Goal: Task Accomplishment & Management: Complete application form

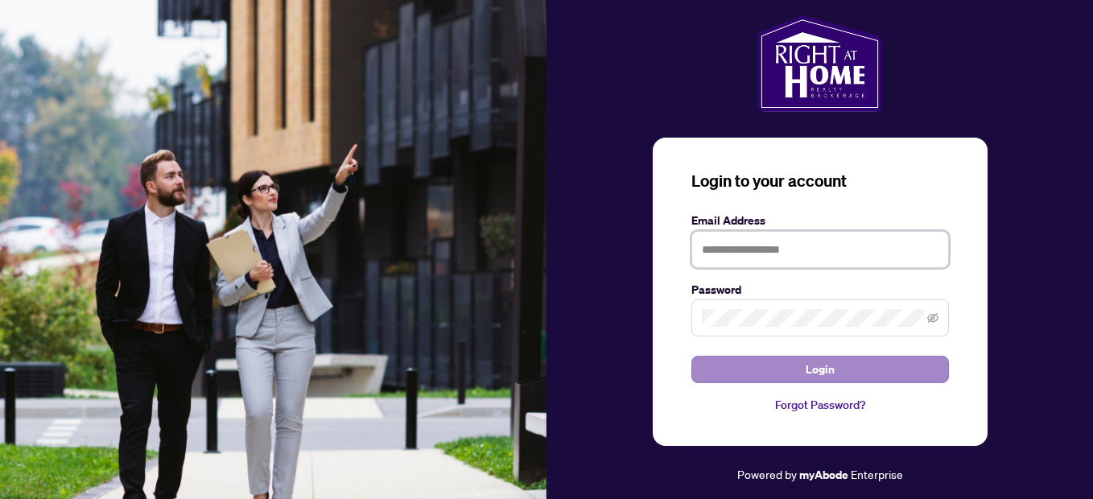
type input "**********"
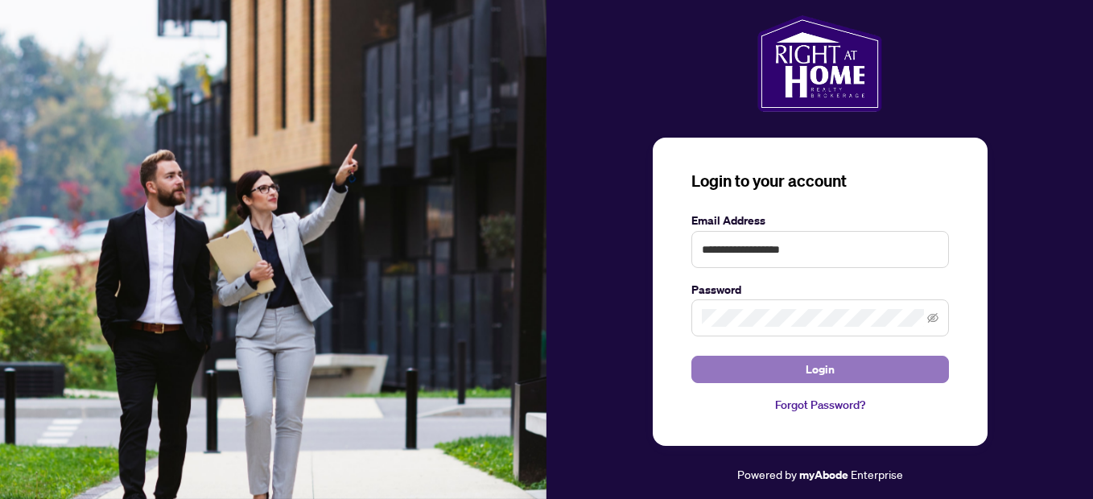
click at [771, 362] on button "Login" at bounding box center [821, 369] width 258 height 27
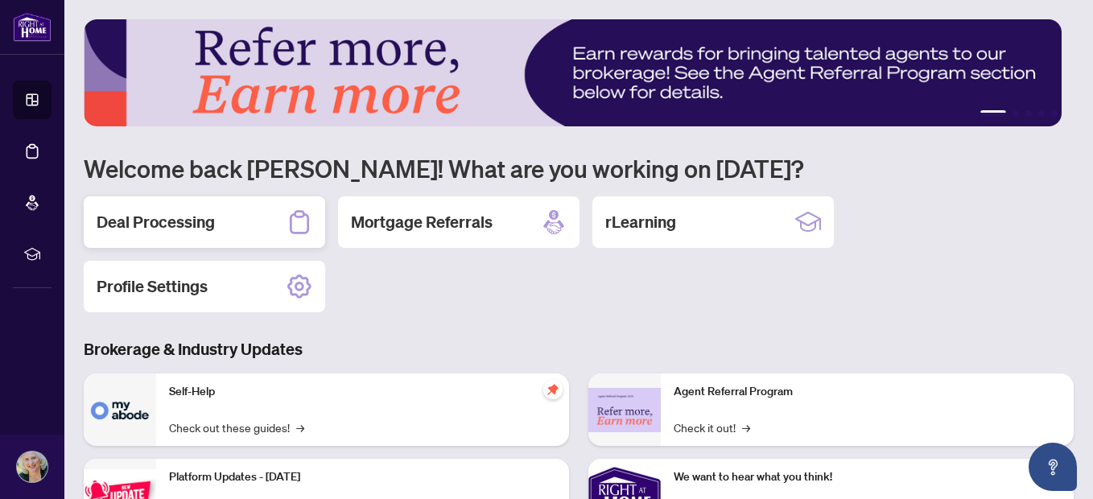
click at [203, 213] on h2 "Deal Processing" at bounding box center [156, 222] width 118 height 23
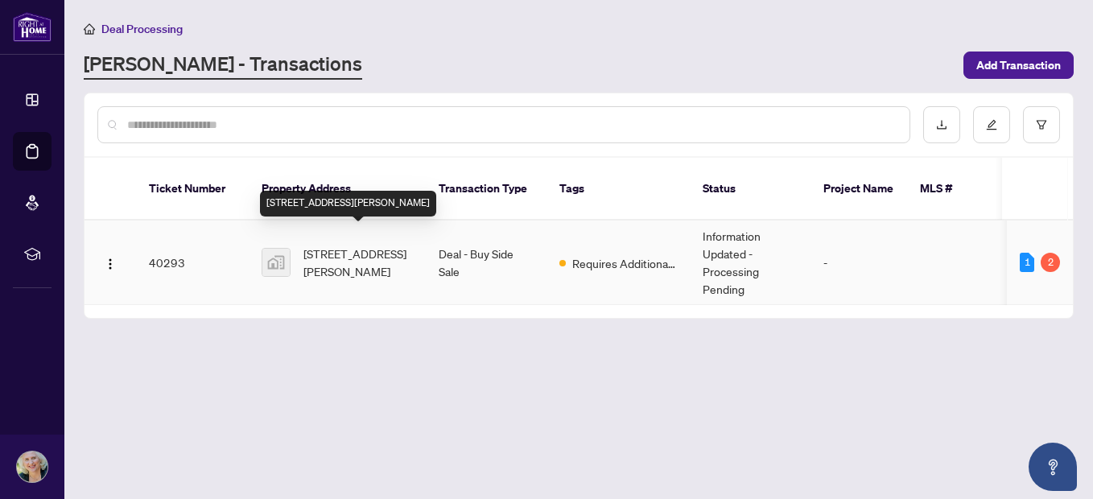
click at [379, 252] on span "[STREET_ADDRESS][PERSON_NAME]" at bounding box center [359, 262] width 110 height 35
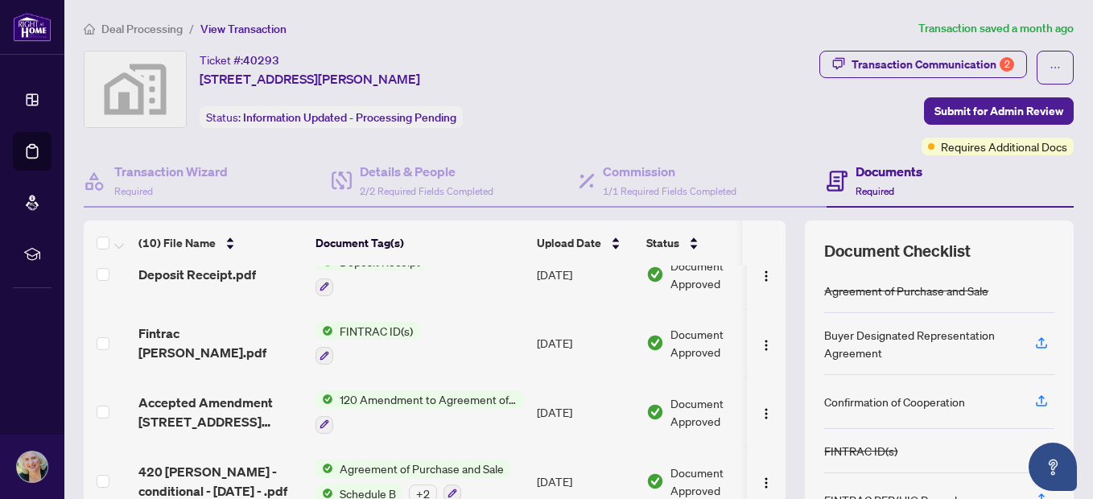
scroll to position [270, 0]
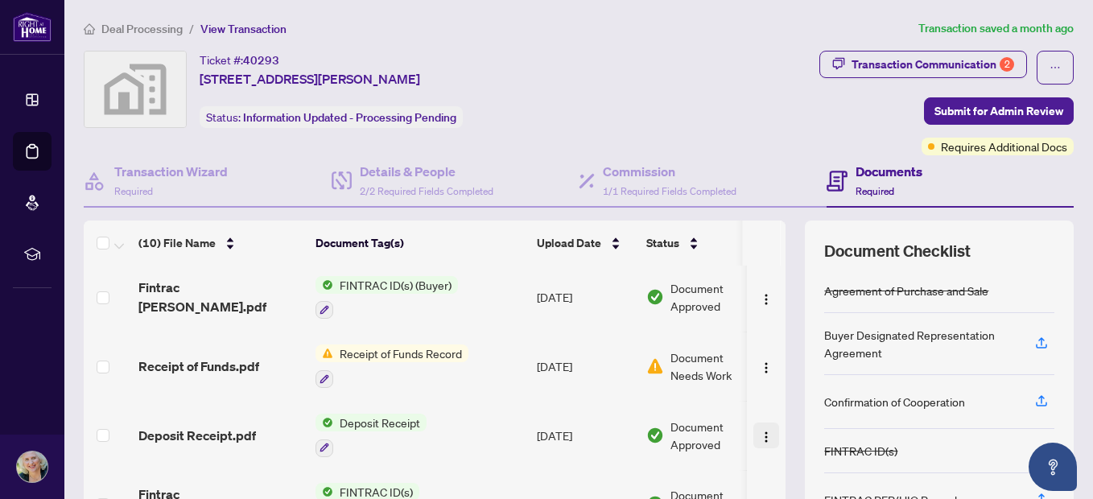
click at [754, 428] on button "button" at bounding box center [767, 436] width 26 height 26
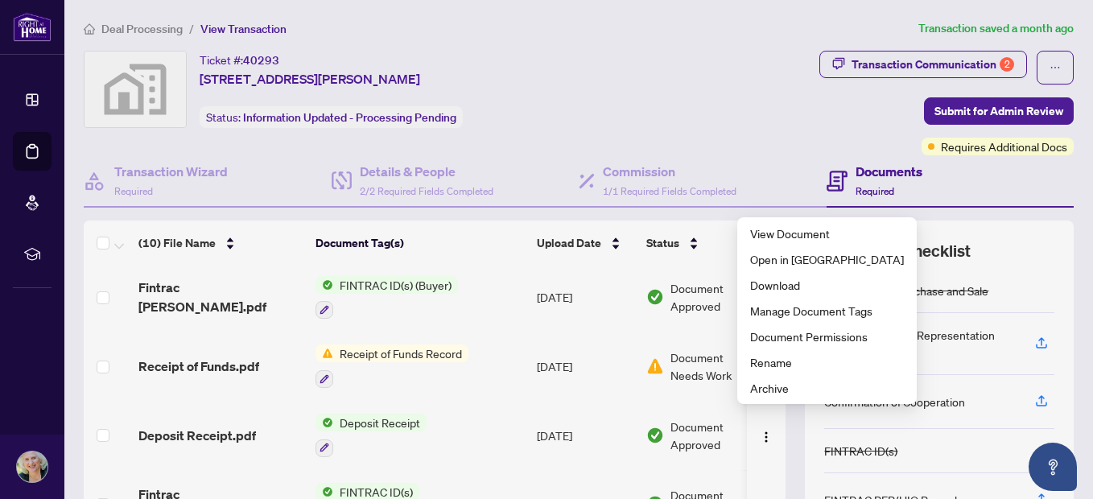
click at [597, 73] on div "Ticket #: 40293 [STREET_ADDRESS][PERSON_NAME] Status: Information Updated - Pro…" at bounding box center [361, 89] width 555 height 77
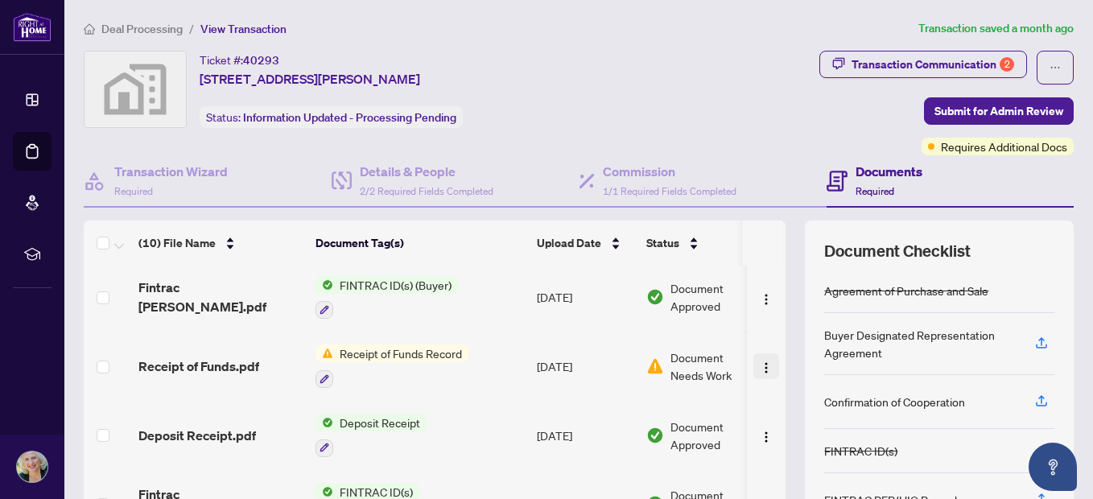
click at [760, 362] on img "button" at bounding box center [766, 368] width 13 height 13
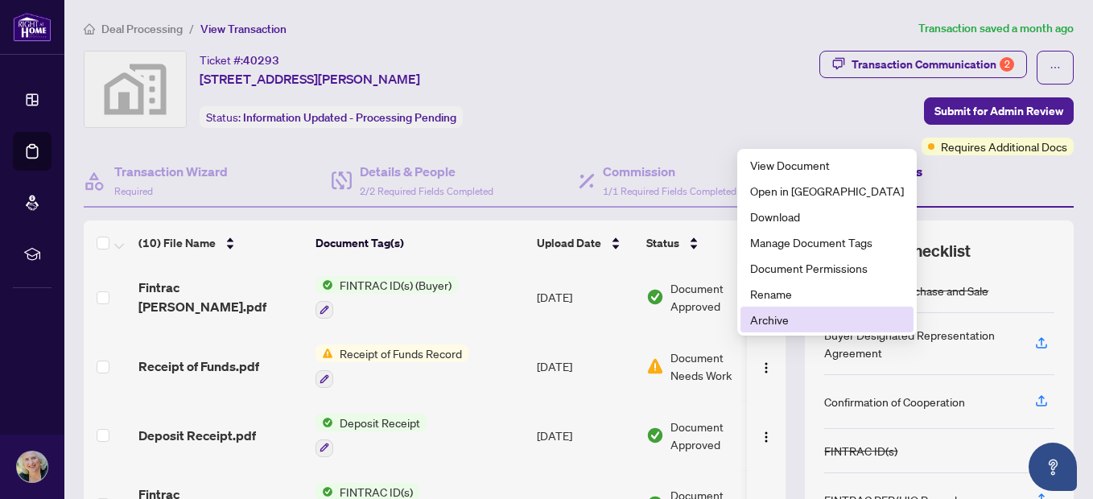
click at [779, 320] on span "Archive" at bounding box center [827, 320] width 154 height 18
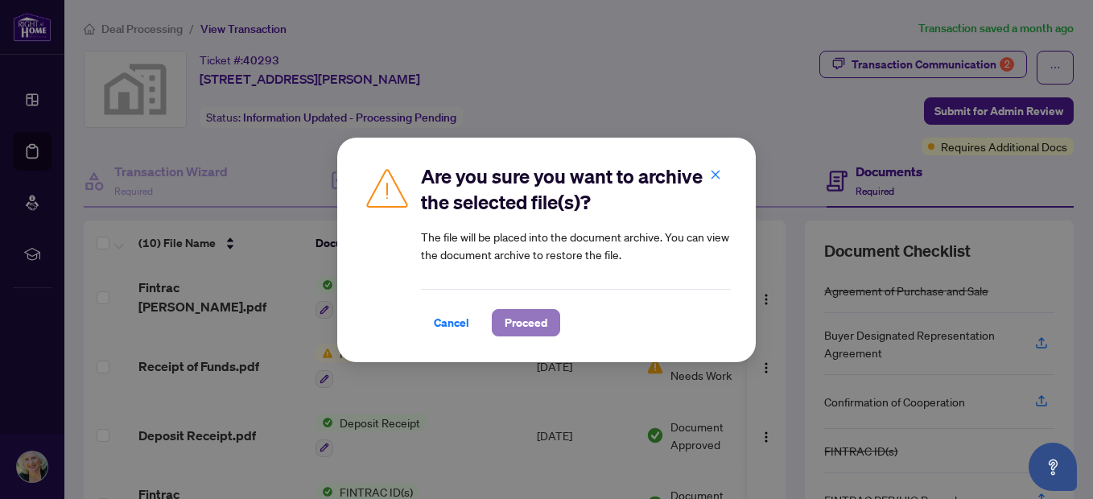
click at [544, 322] on span "Proceed" at bounding box center [526, 323] width 43 height 26
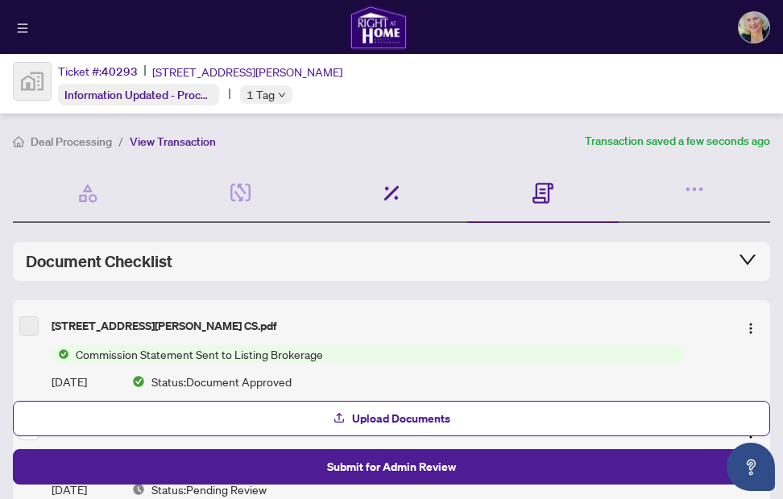
scroll to position [161, 0]
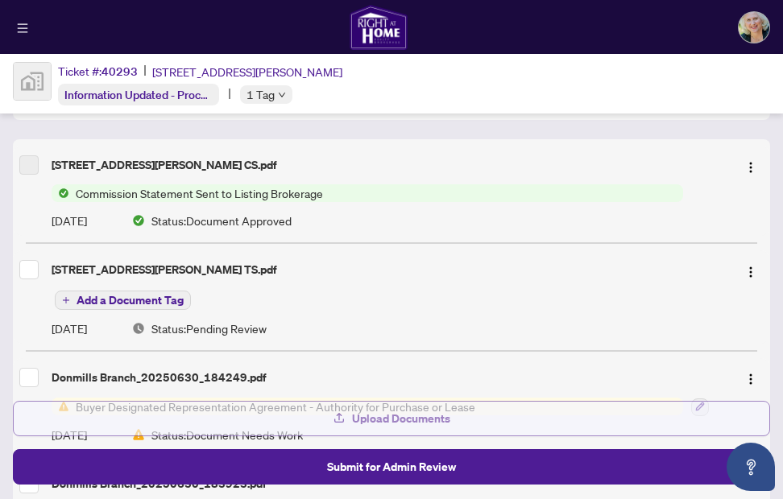
click at [461, 422] on button "Upload Documents" at bounding box center [391, 418] width 757 height 35
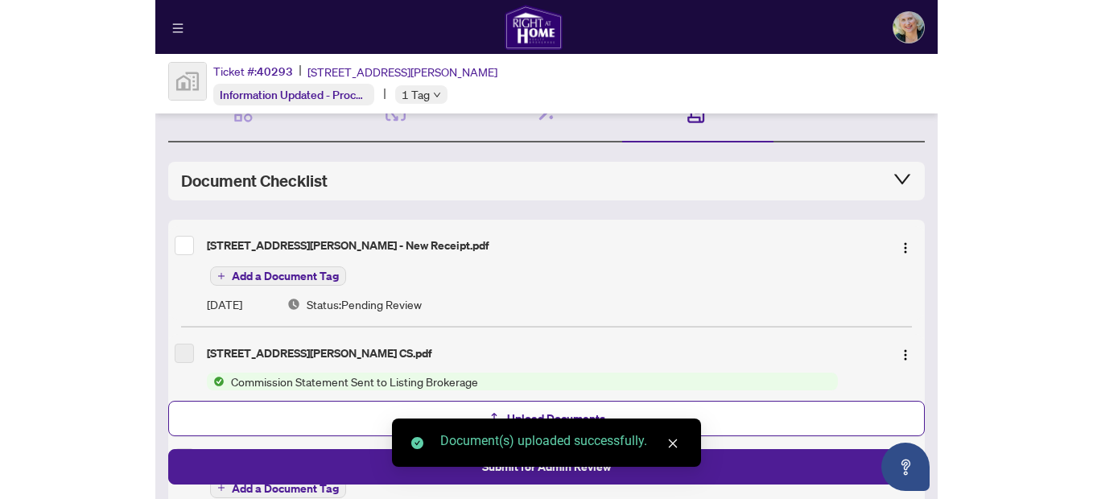
scroll to position [0, 0]
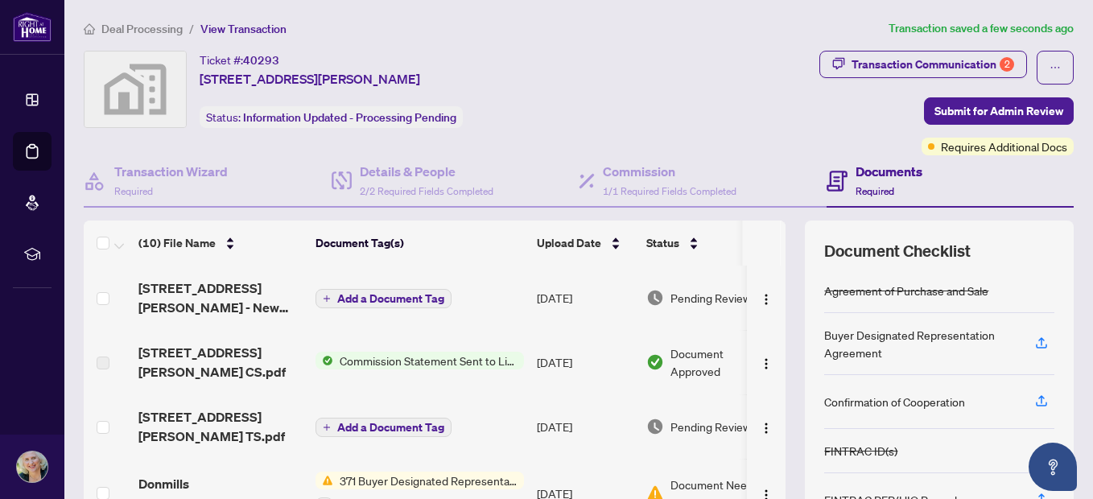
click at [721, 299] on span "Pending Review" at bounding box center [711, 298] width 81 height 18
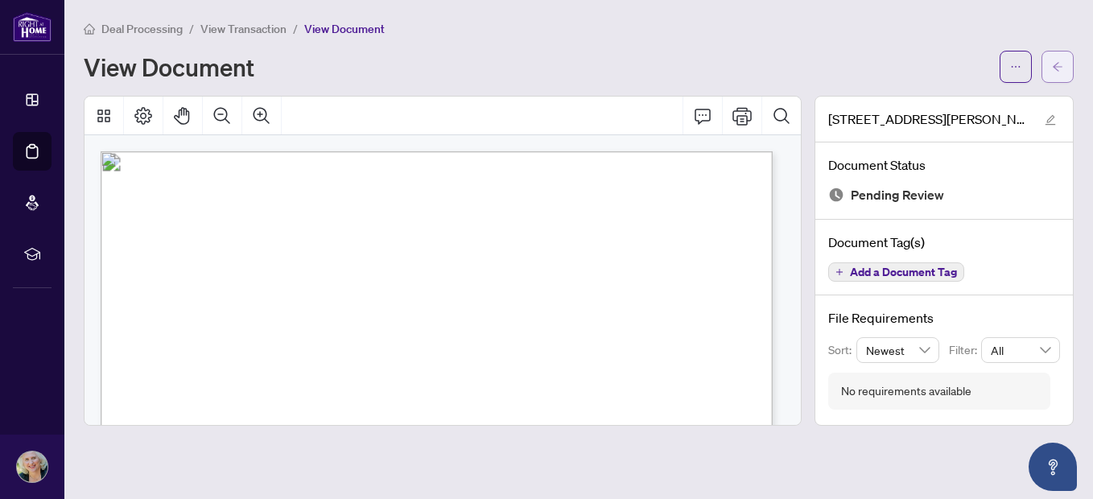
click at [1046, 70] on button "button" at bounding box center [1058, 67] width 32 height 32
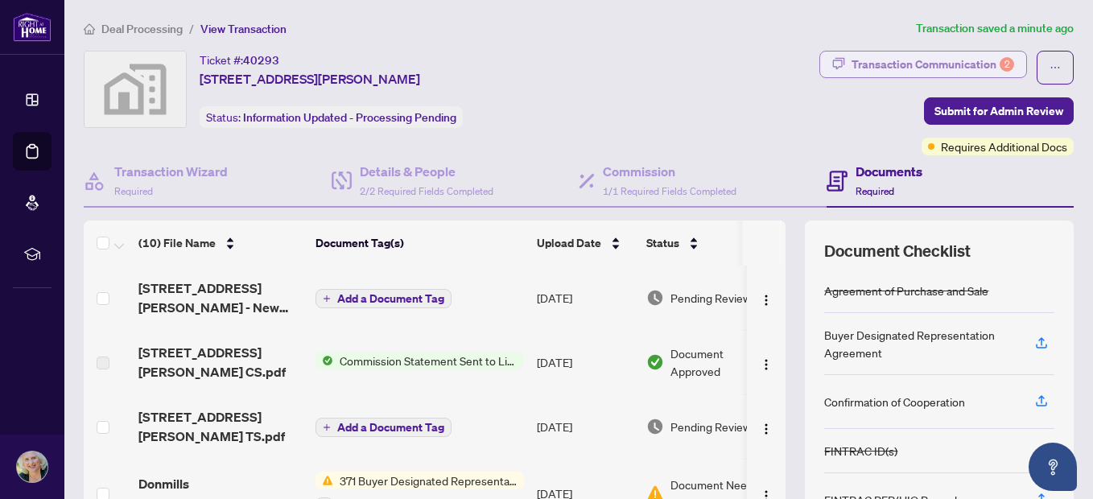
click at [879, 70] on div "Transaction Communication 2" at bounding box center [933, 65] width 163 height 26
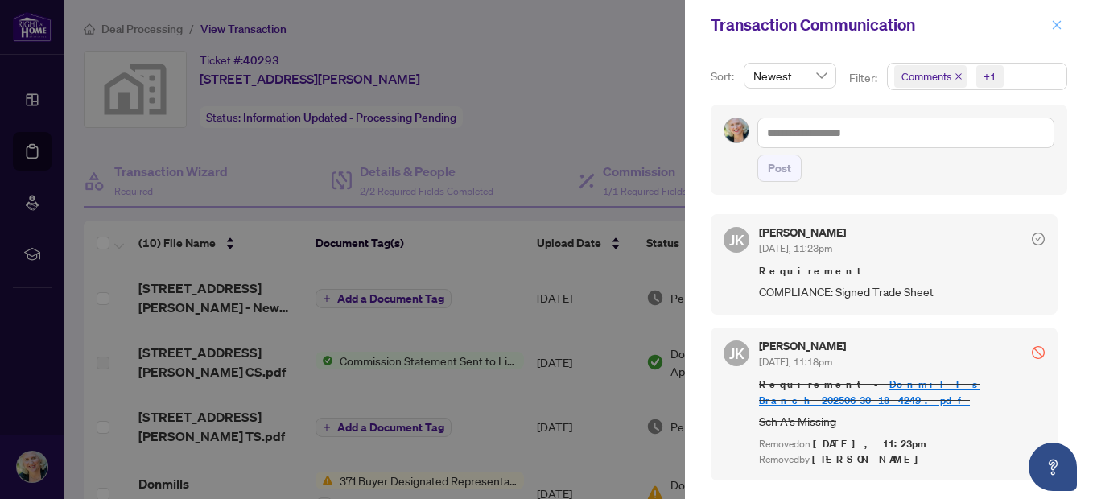
click at [1058, 35] on span "button" at bounding box center [1057, 25] width 11 height 26
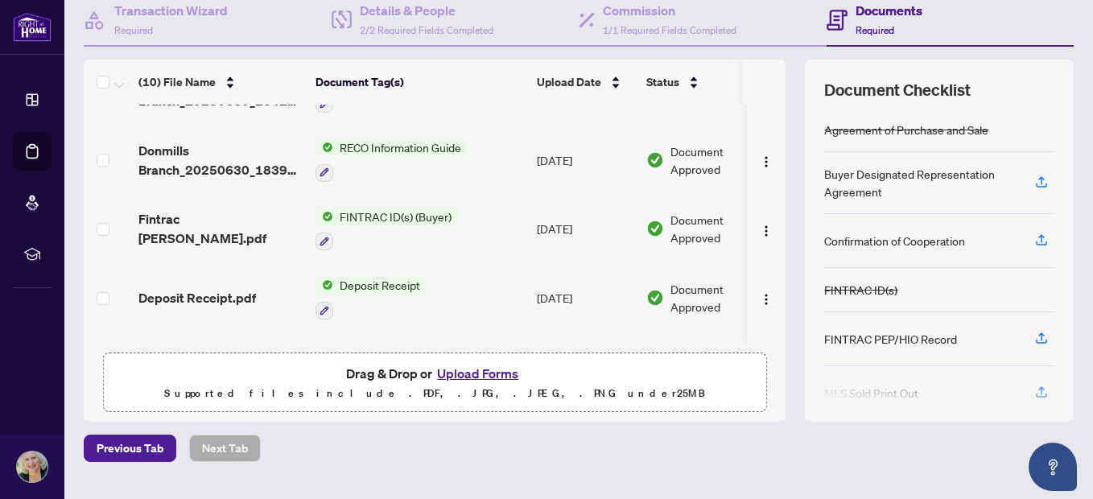
scroll to position [81, 0]
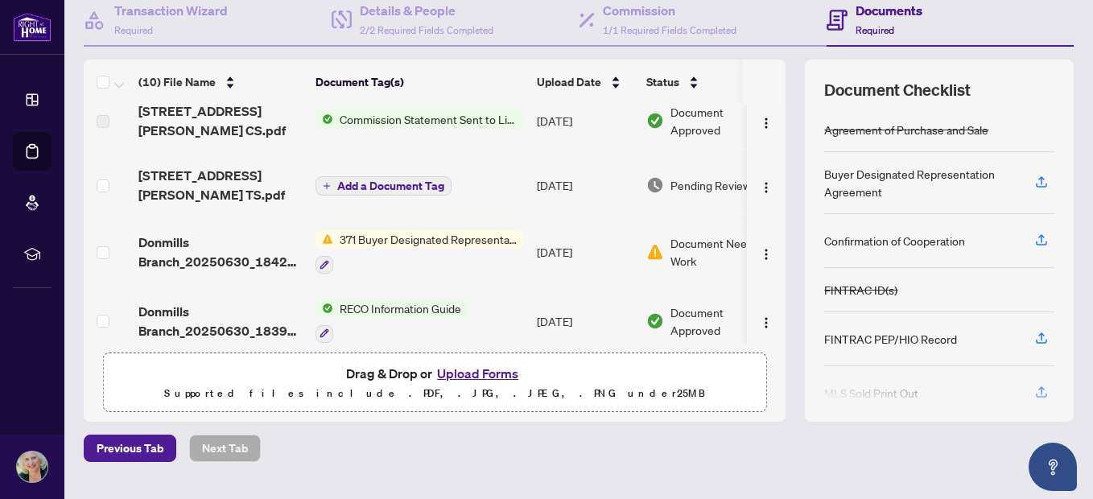
click at [633, 235] on td "[DATE]" at bounding box center [586, 251] width 110 height 69
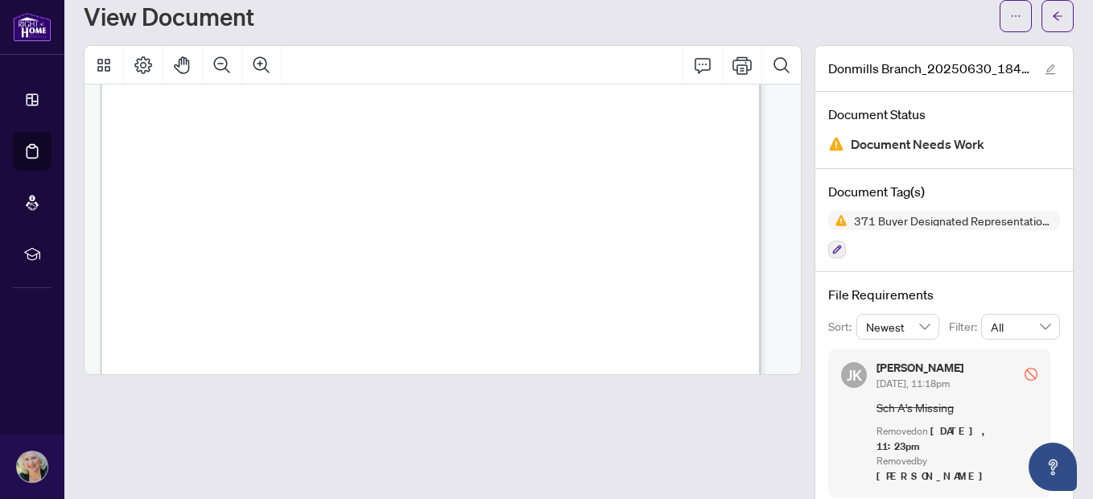
scroll to position [1047, 0]
click at [1052, 27] on button "button" at bounding box center [1058, 16] width 32 height 32
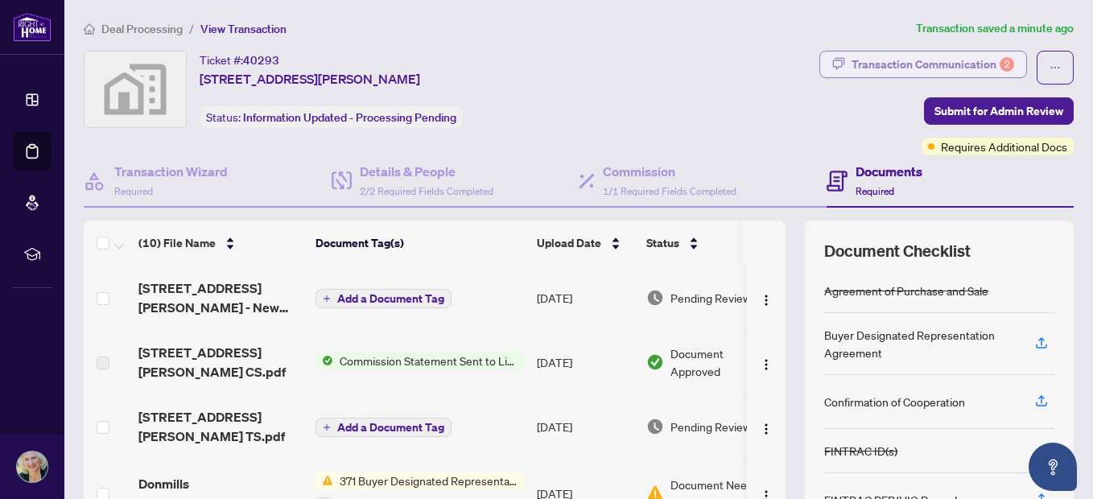
click at [969, 65] on div "Transaction Communication 2" at bounding box center [933, 65] width 163 height 26
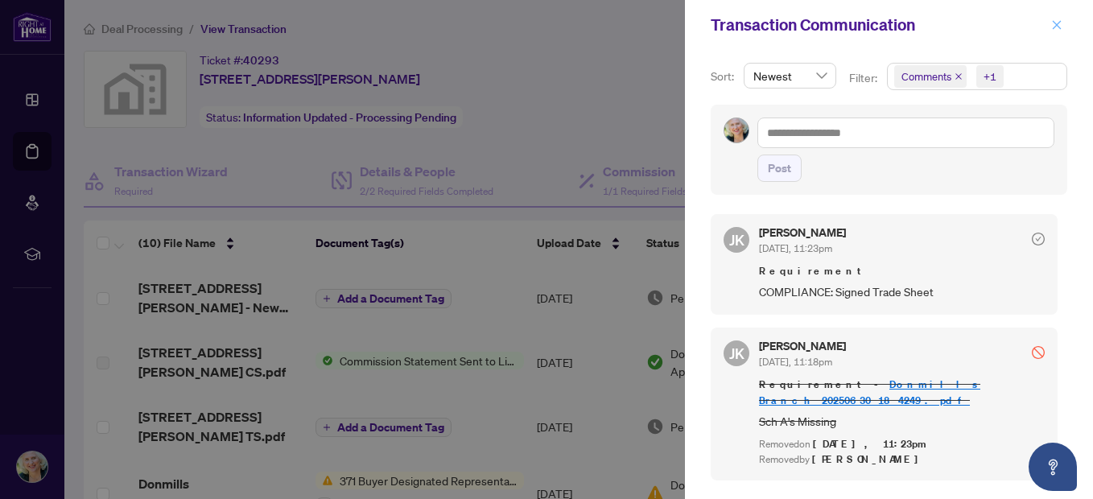
click at [1054, 23] on icon "close" at bounding box center [1057, 24] width 11 height 11
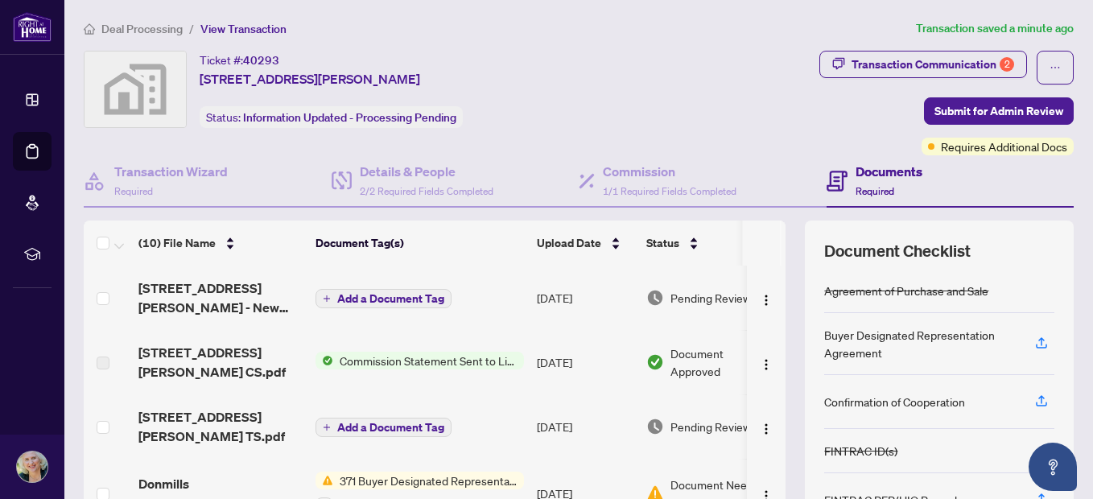
click at [524, 420] on td "Add a Document Tag" at bounding box center [419, 427] width 221 height 64
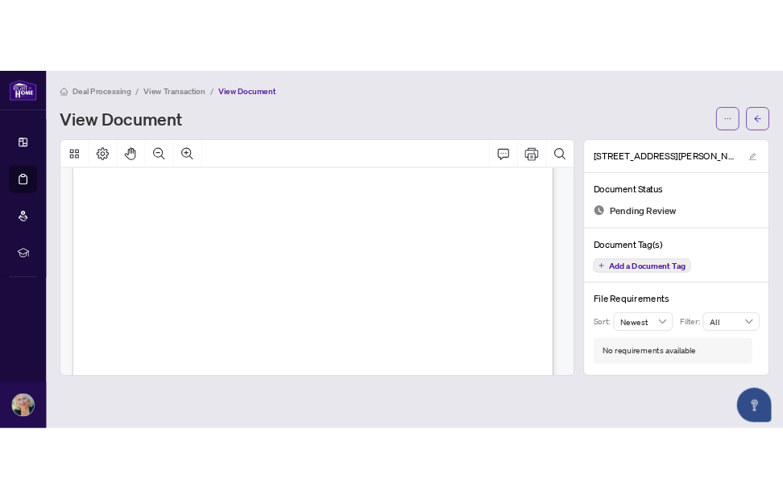
scroll to position [564, 0]
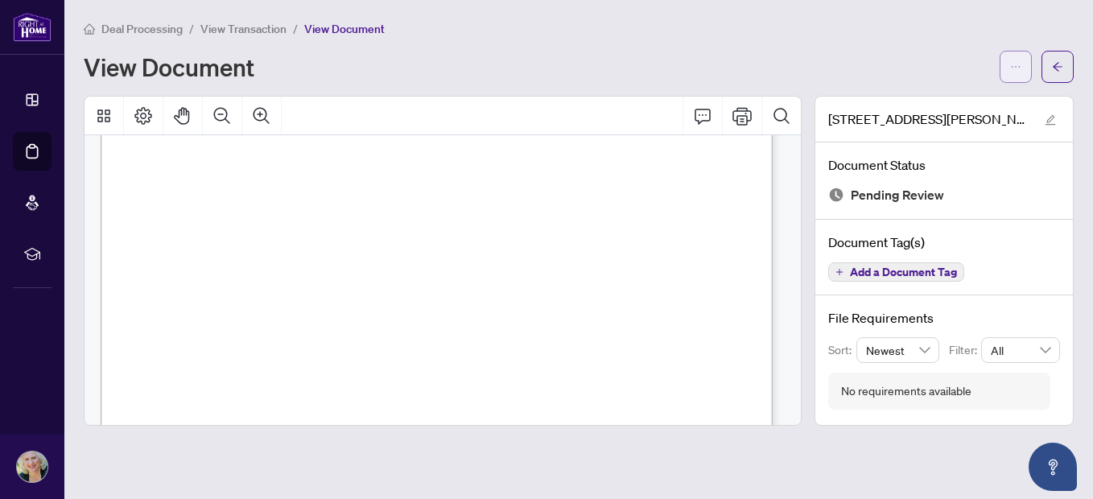
click at [1013, 78] on span "button" at bounding box center [1015, 67] width 11 height 26
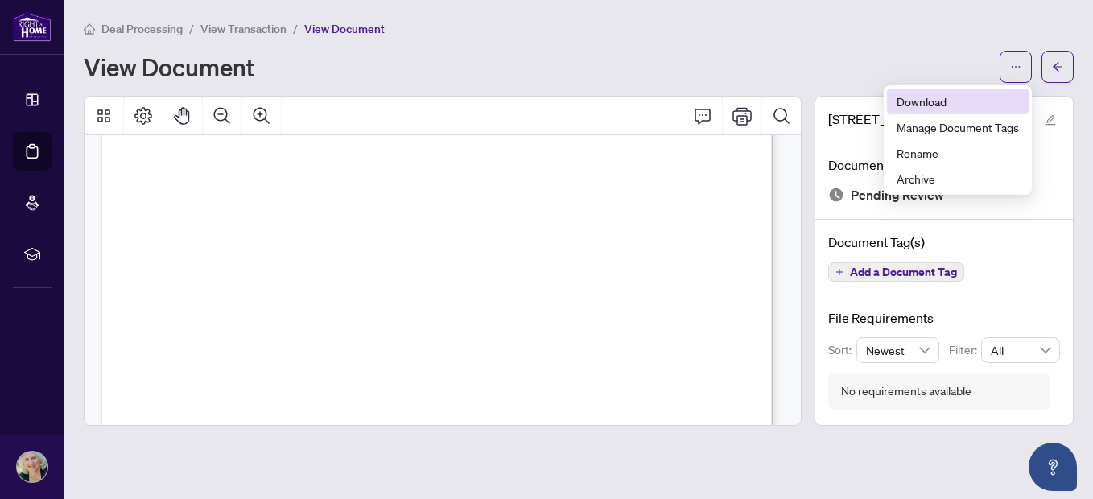
click at [993, 97] on span "Download" at bounding box center [958, 102] width 122 height 18
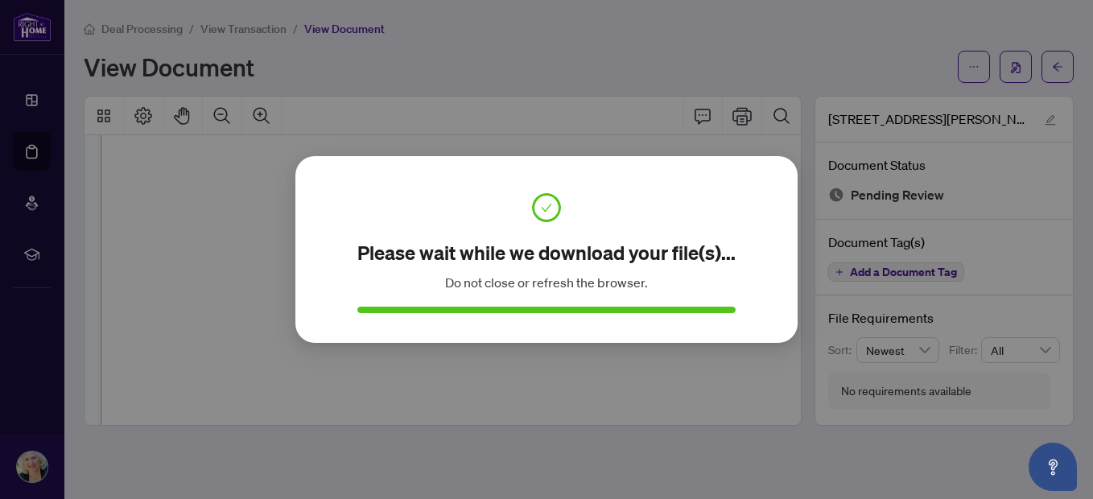
scroll to position [596, 0]
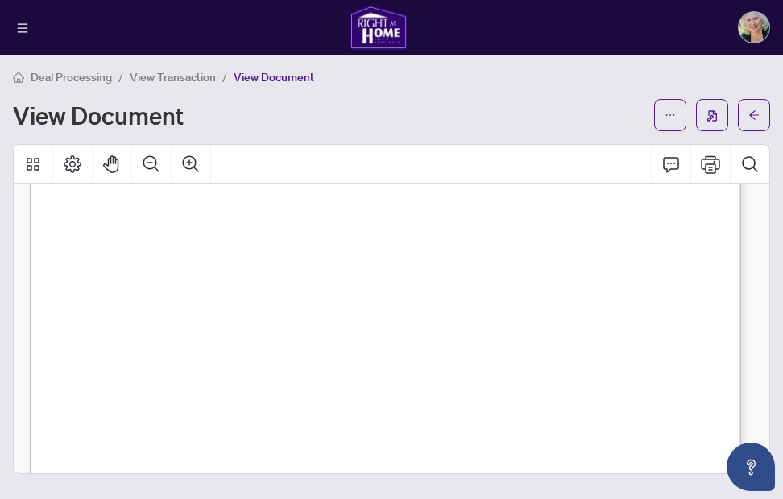
drag, startPoint x: 744, startPoint y: 119, endPoint x: 782, endPoint y: 190, distance: 80.3
click at [744, 119] on button "button" at bounding box center [754, 115] width 32 height 32
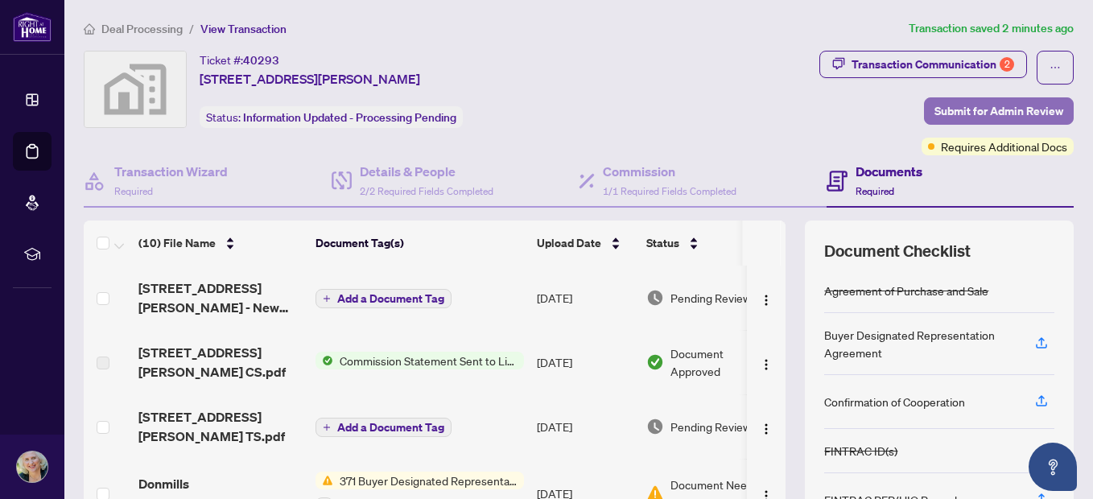
click at [1031, 106] on span "Submit for Admin Review" at bounding box center [999, 111] width 129 height 26
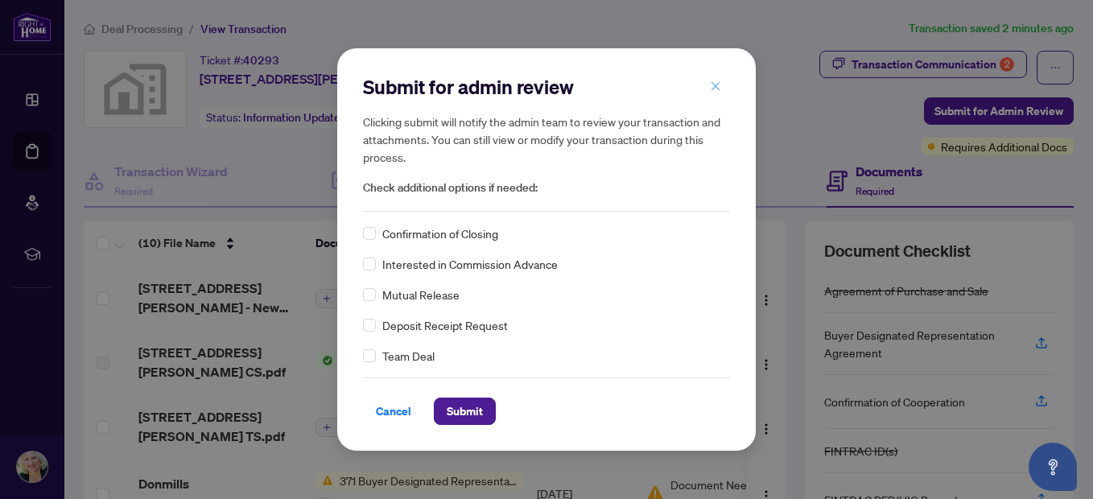
click at [725, 79] on button "button" at bounding box center [716, 85] width 32 height 27
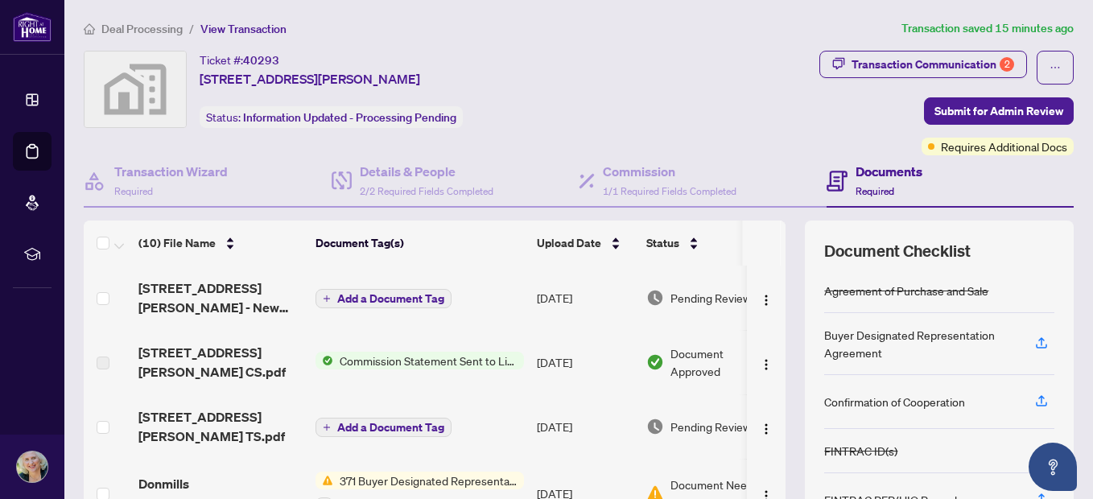
scroll to position [81, 0]
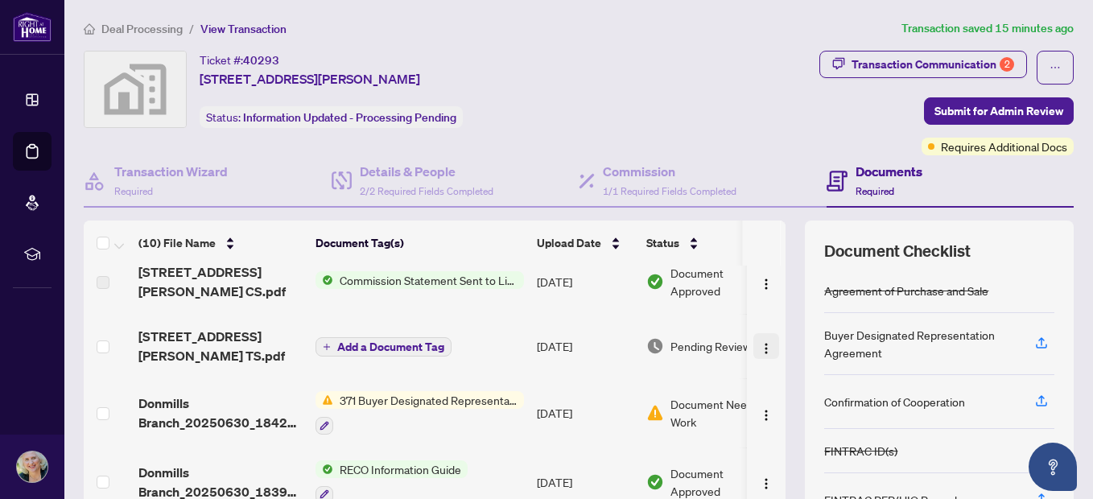
click at [760, 342] on img "button" at bounding box center [766, 348] width 13 height 13
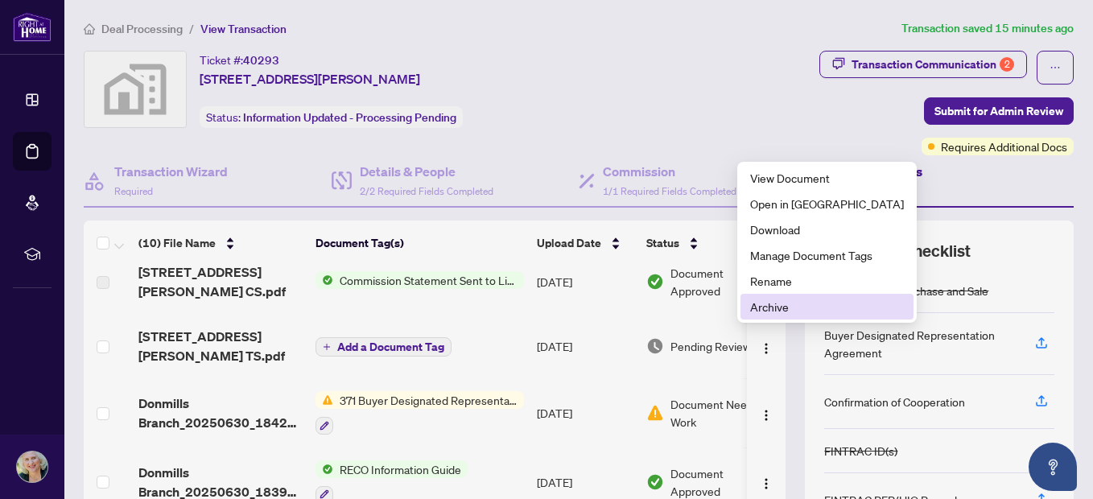
click at [751, 316] on li "Archive" at bounding box center [827, 307] width 173 height 26
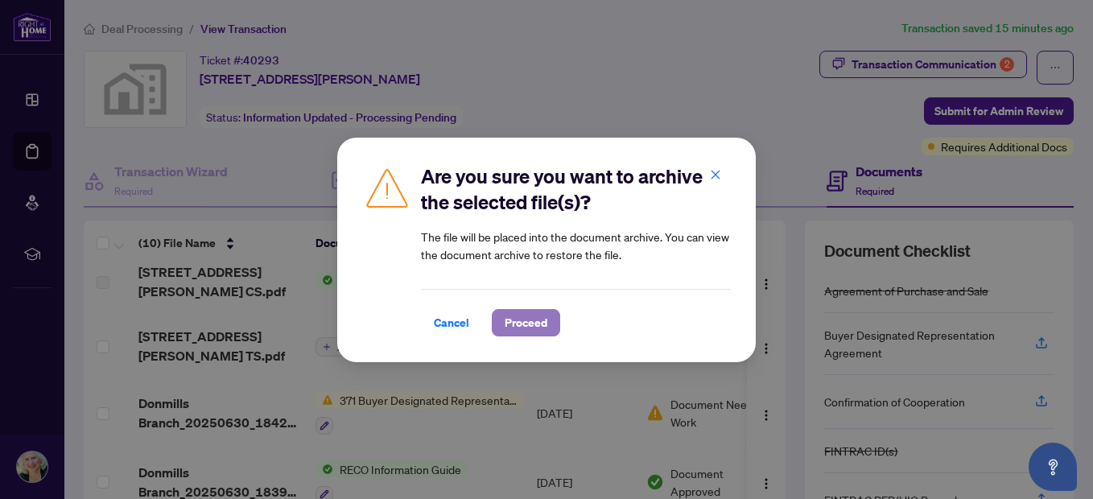
click at [523, 318] on span "Proceed" at bounding box center [526, 323] width 43 height 26
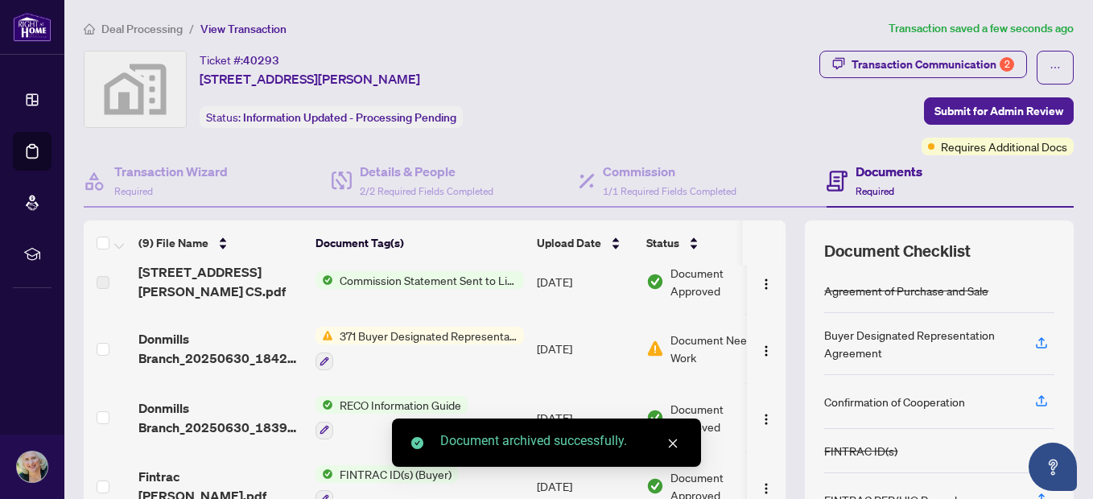
scroll to position [0, 0]
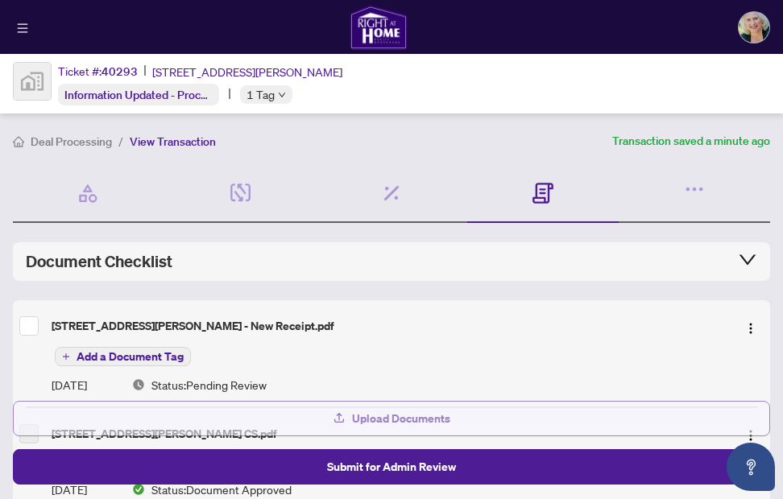
click at [399, 427] on span "Upload Documents" at bounding box center [401, 419] width 98 height 26
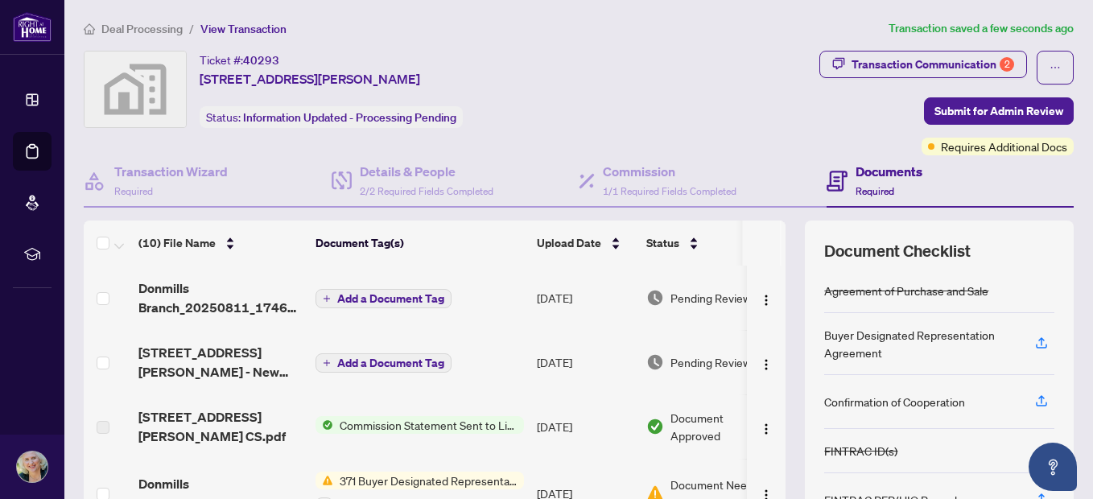
click at [568, 291] on td "[DATE]" at bounding box center [586, 298] width 110 height 64
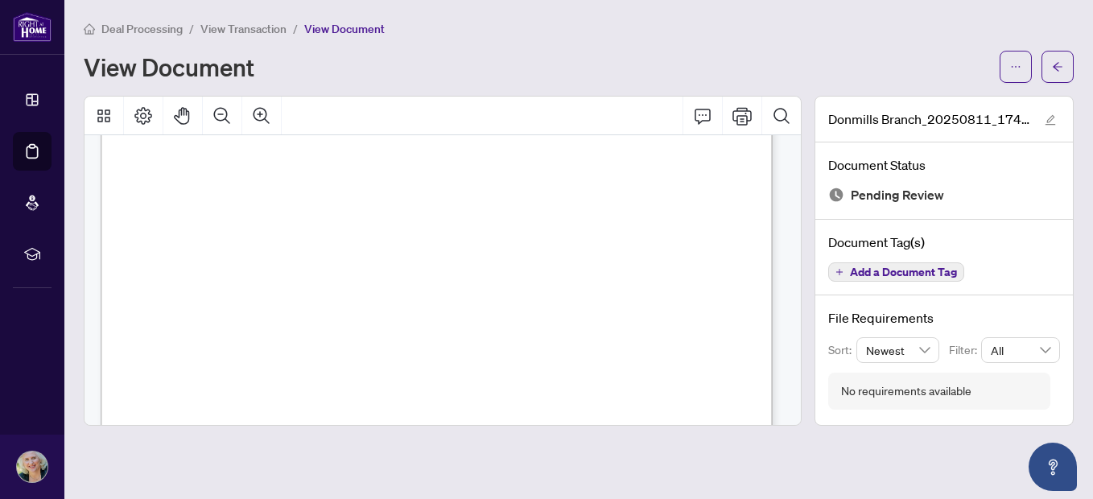
scroll to position [483, 0]
click at [1066, 71] on button "button" at bounding box center [1058, 67] width 32 height 32
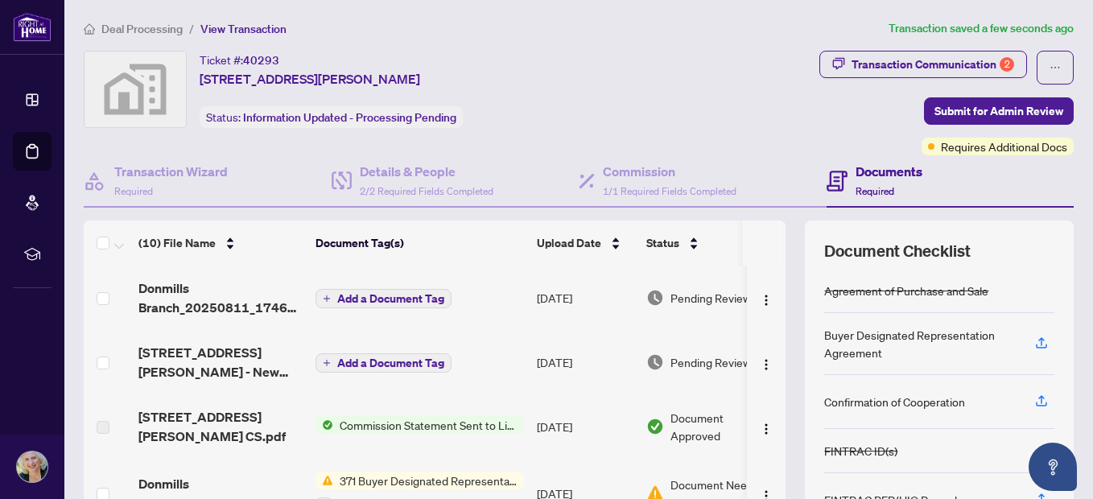
scroll to position [81, 0]
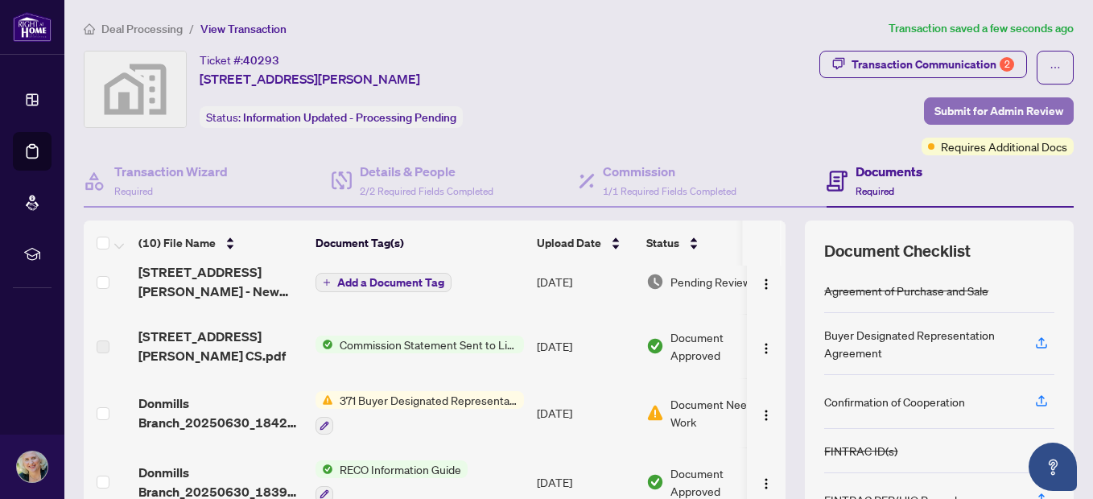
click at [1023, 108] on span "Submit for Admin Review" at bounding box center [999, 111] width 129 height 26
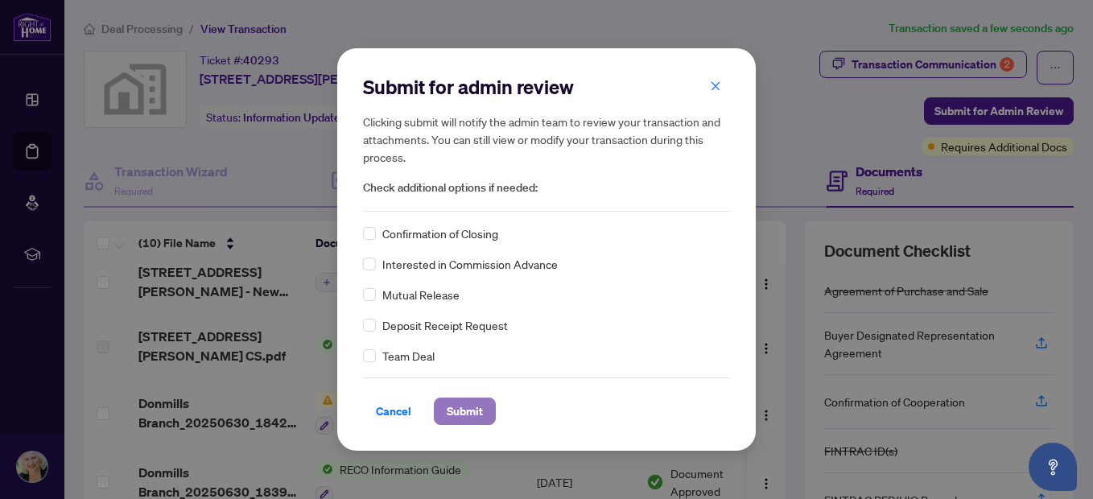
click at [477, 418] on span "Submit" at bounding box center [465, 412] width 36 height 26
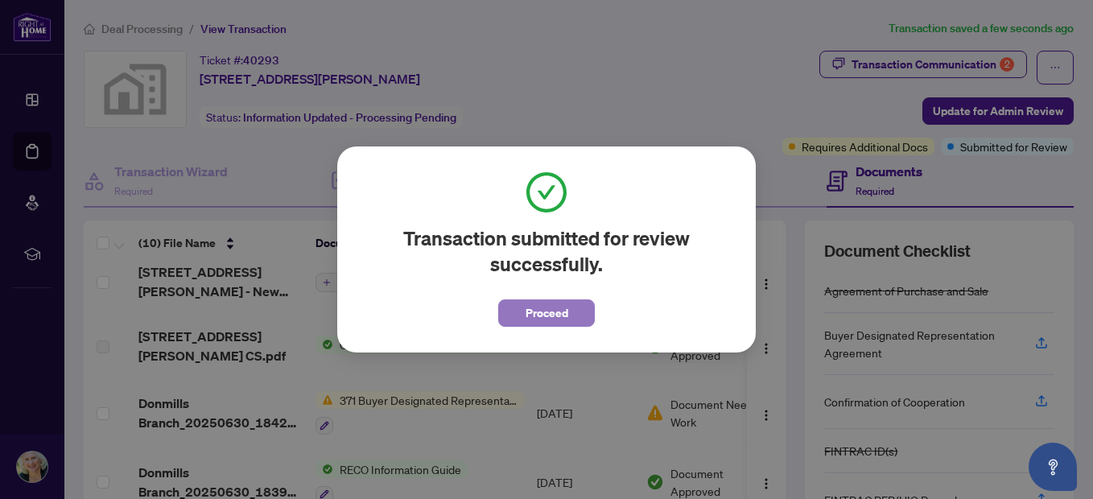
click at [572, 313] on button "Proceed" at bounding box center [546, 313] width 97 height 27
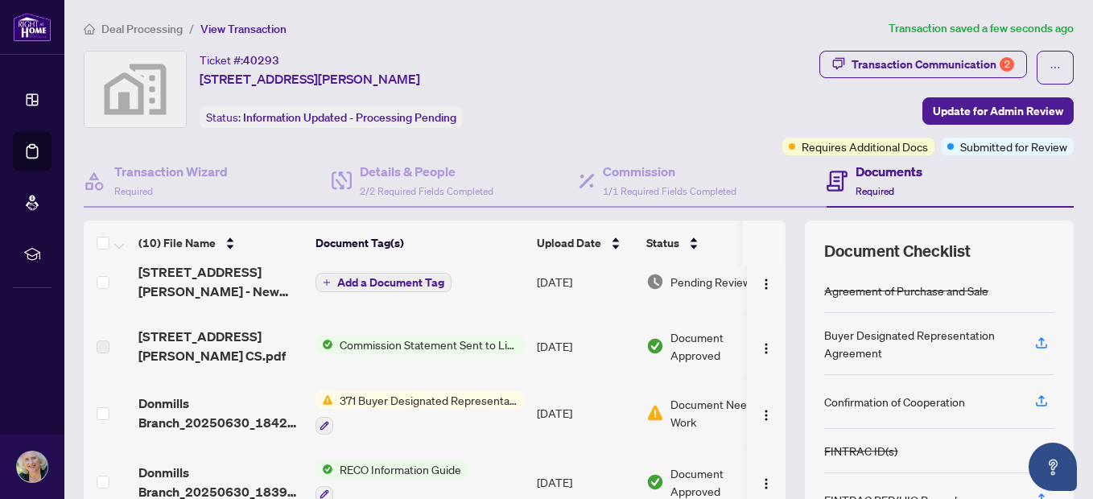
drag, startPoint x: 563, startPoint y: 35, endPoint x: 489, endPoint y: 36, distance: 74.1
click at [489, 36] on ol "Deal Processing / View Transaction" at bounding box center [483, 28] width 799 height 19
